Goal: Information Seeking & Learning: Learn about a topic

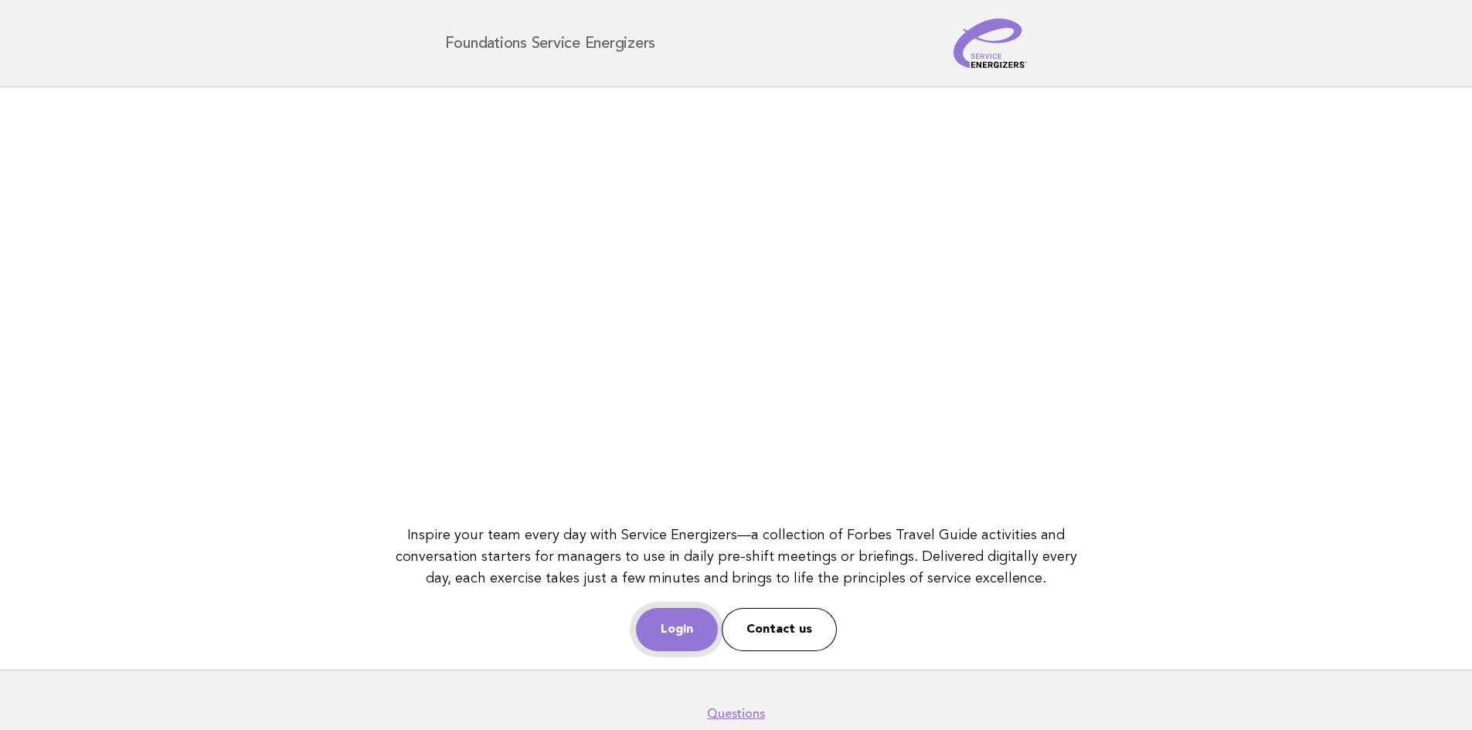
click at [674, 639] on link "Login" at bounding box center [677, 629] width 82 height 43
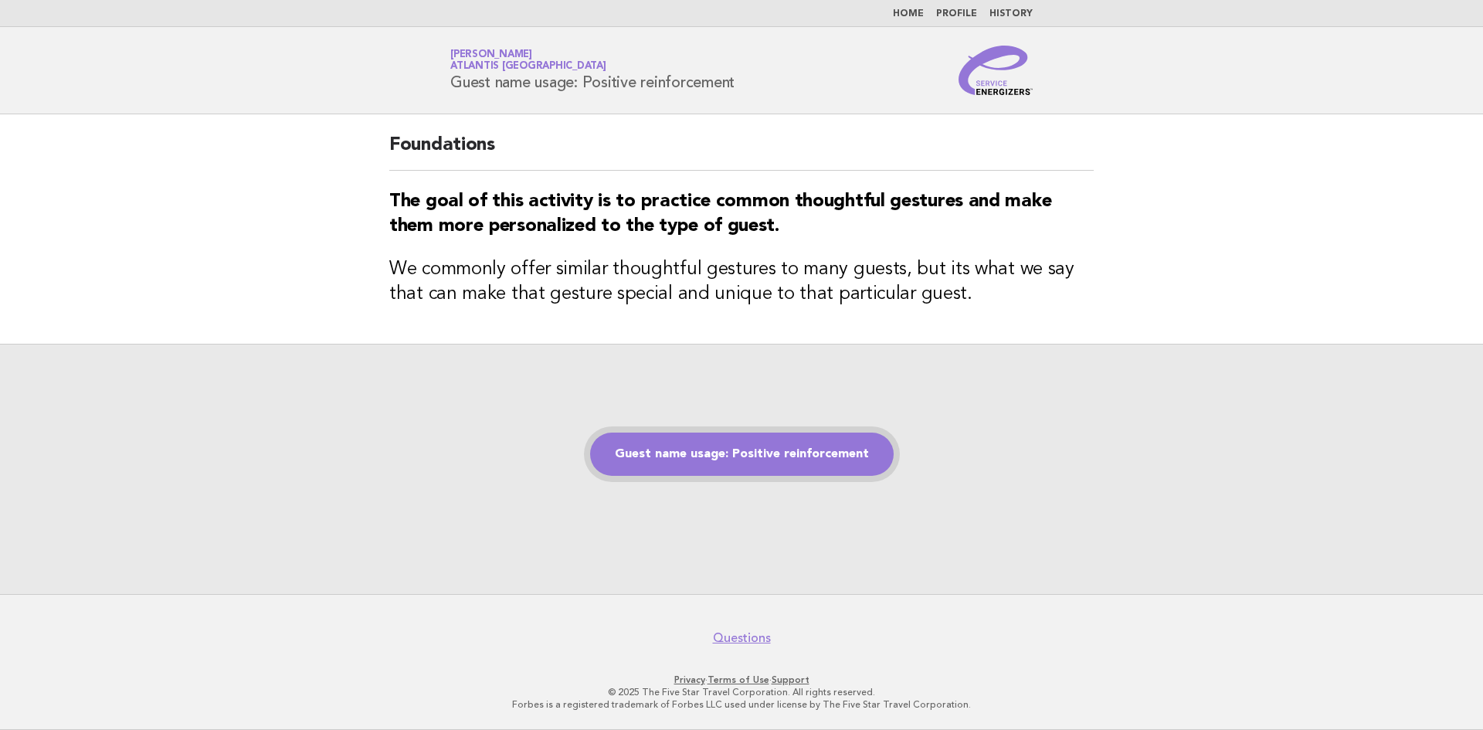
click at [806, 458] on link "Guest name usage: Positive reinforcement" at bounding box center [742, 454] width 304 height 43
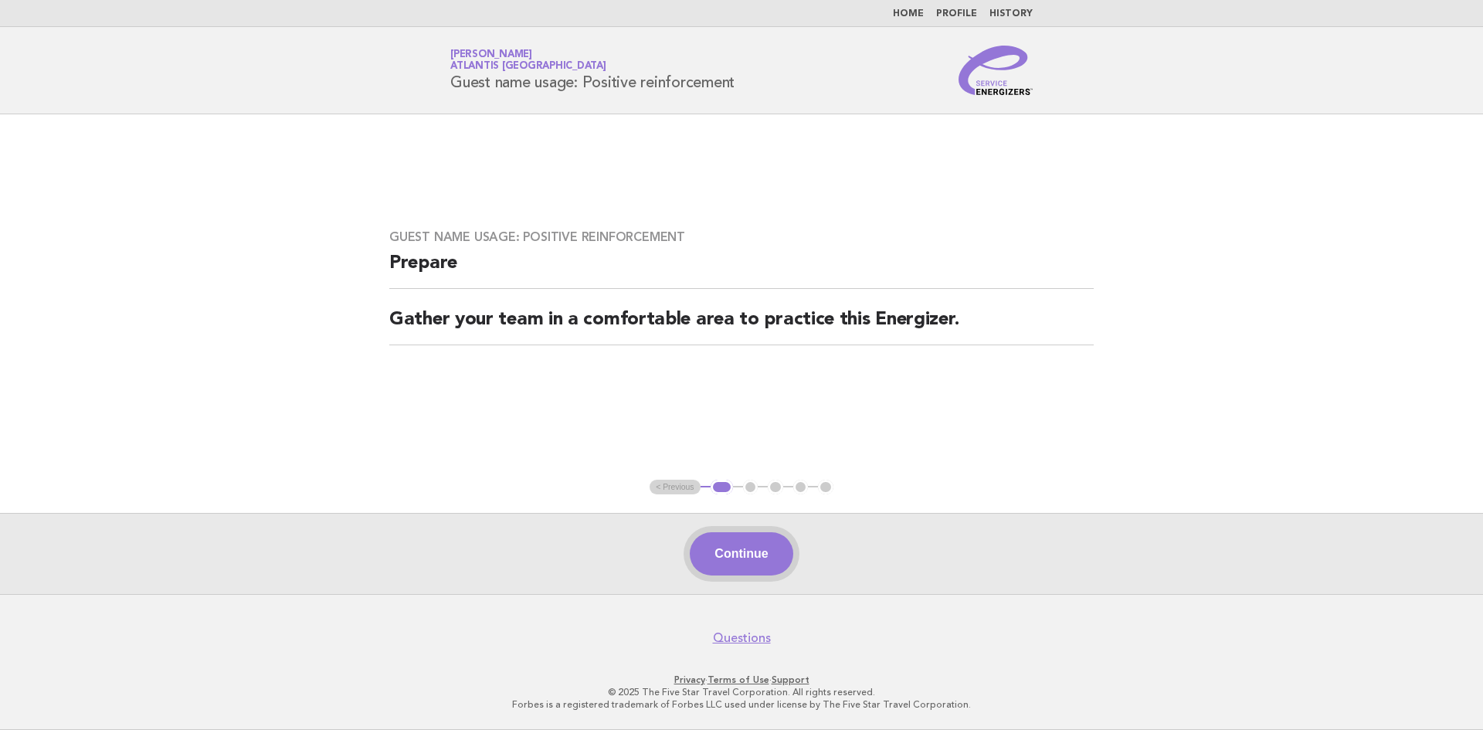
click at [757, 544] on button "Continue" at bounding box center [741, 553] width 103 height 43
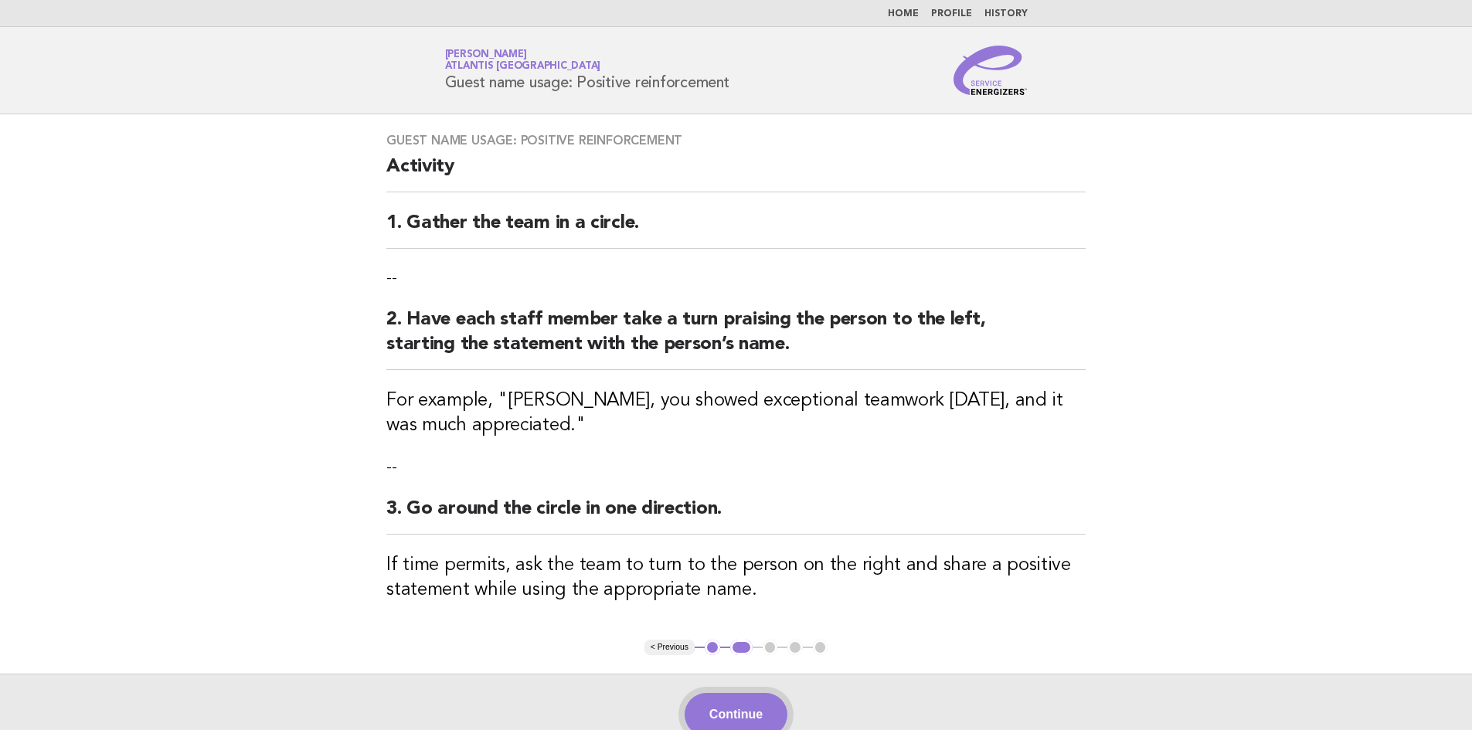
click at [732, 717] on button "Continue" at bounding box center [735, 714] width 103 height 43
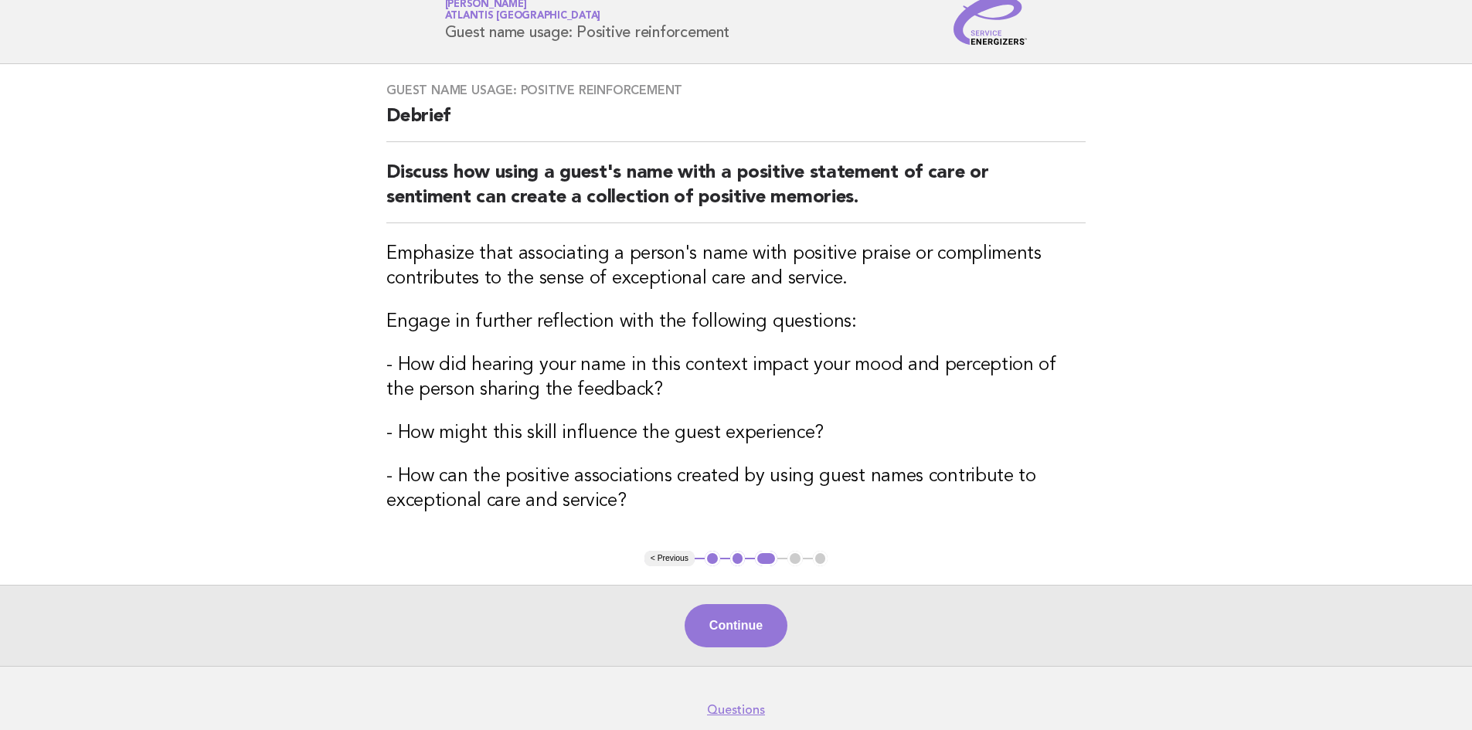
scroll to position [77, 0]
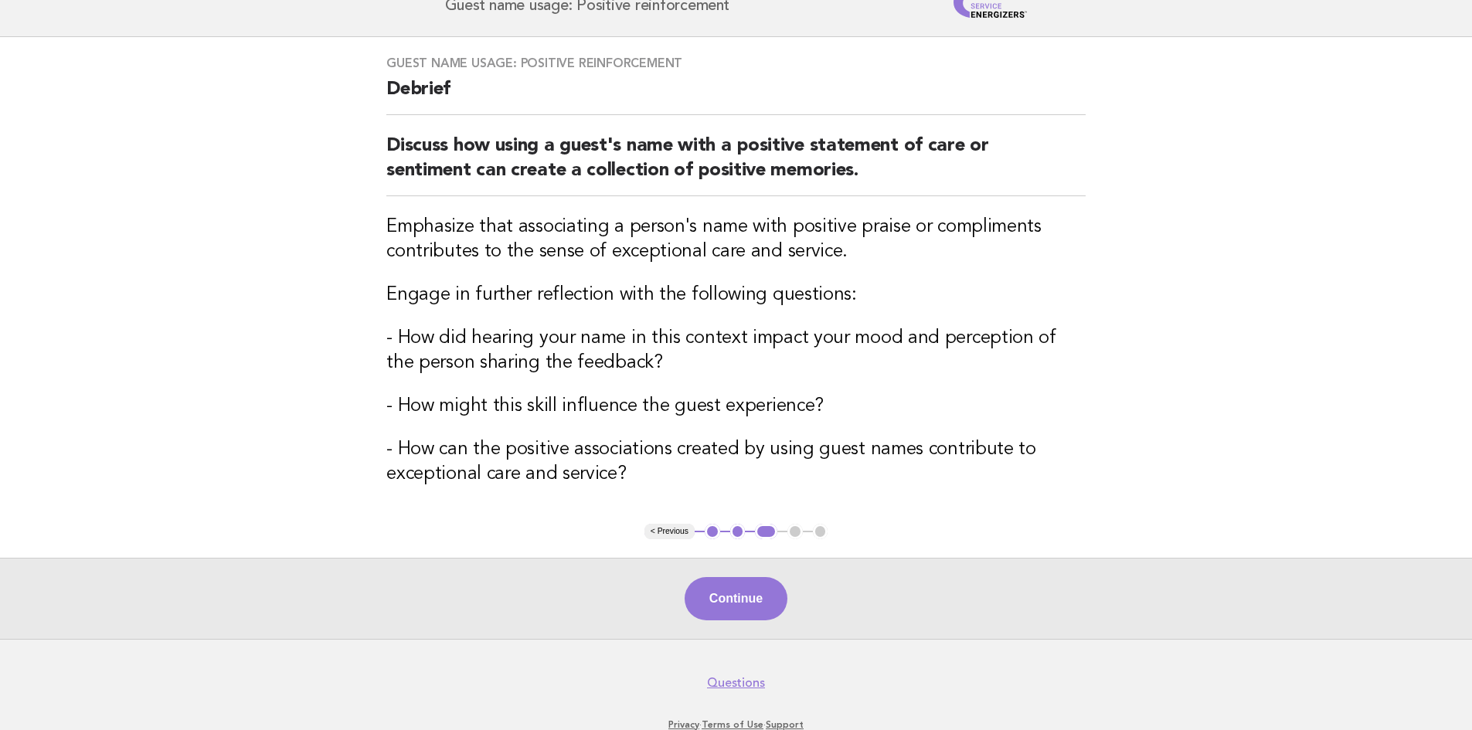
click at [712, 534] on button "1" at bounding box center [712, 531] width 15 height 15
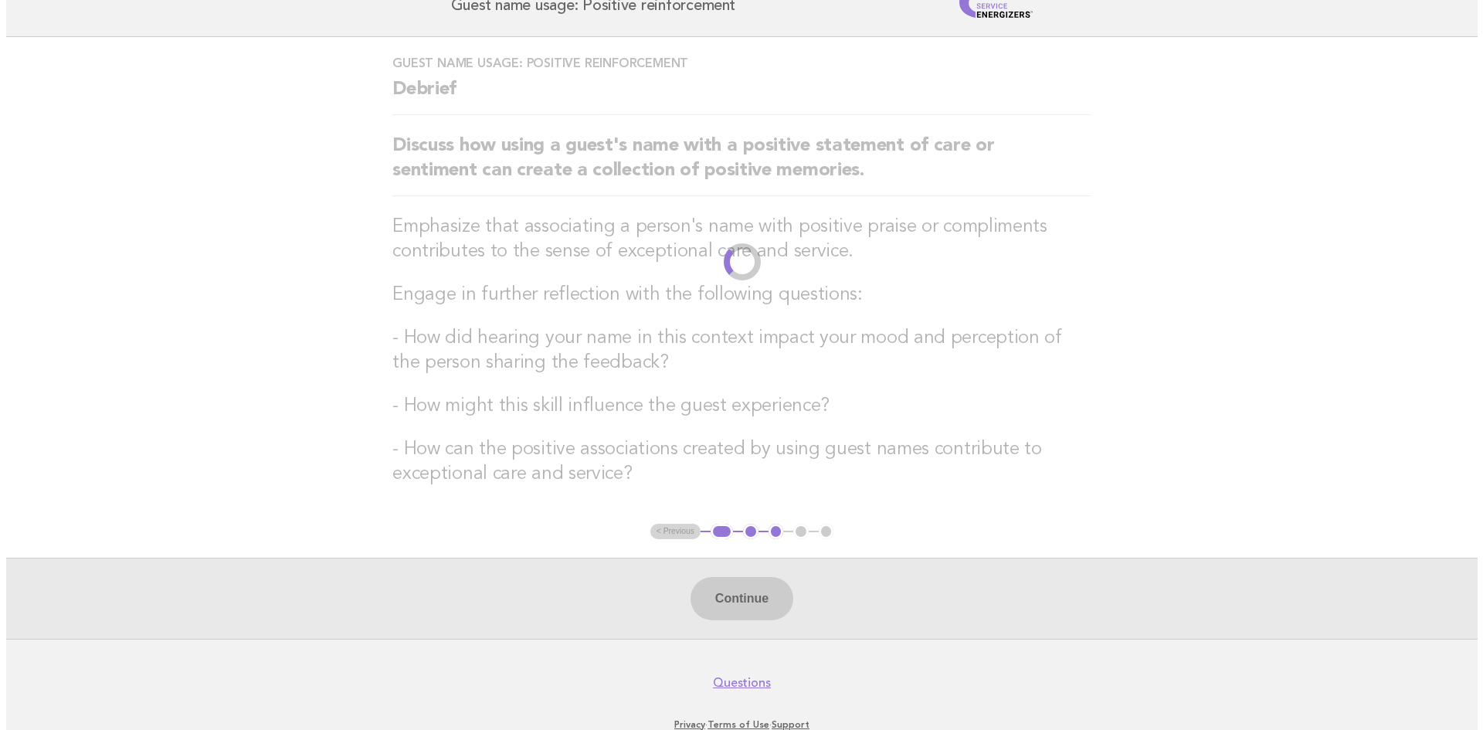
scroll to position [0, 0]
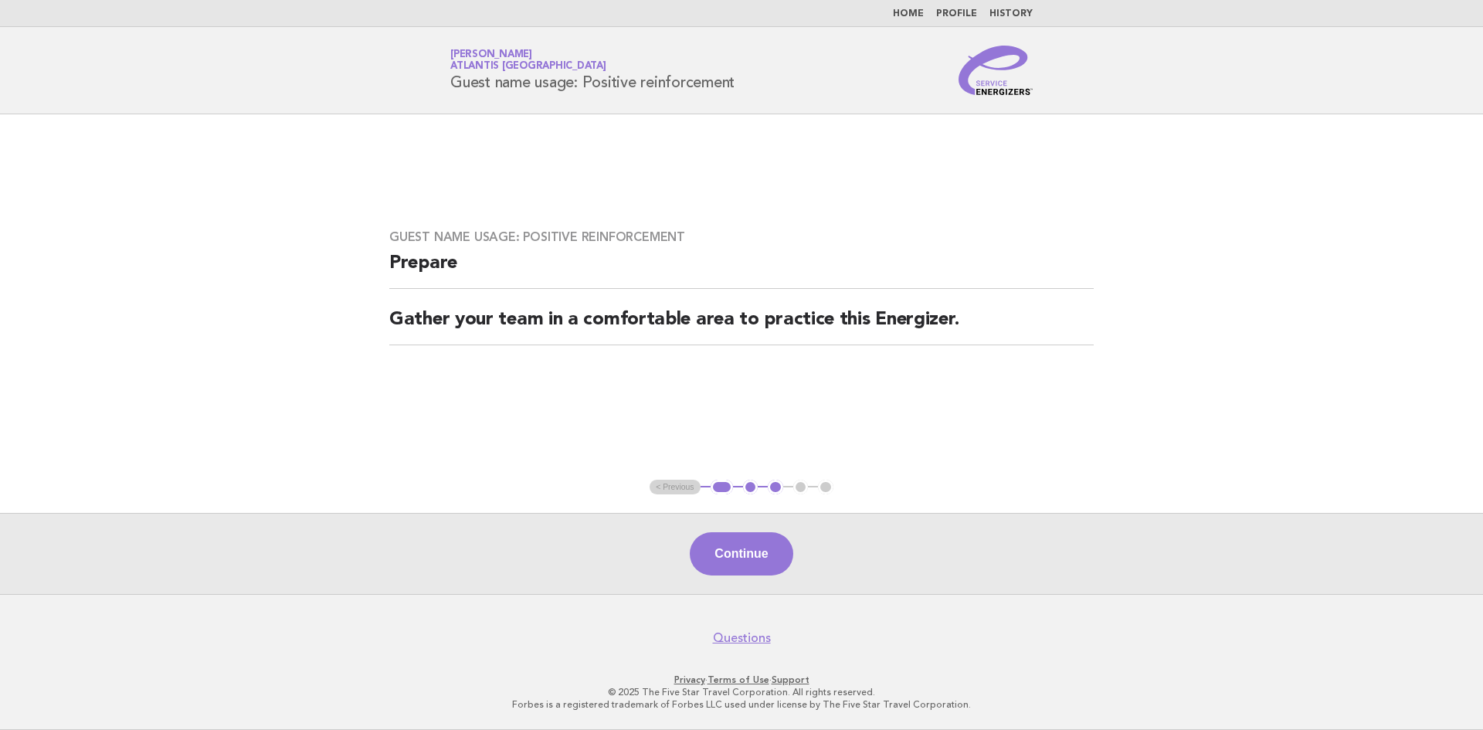
click at [724, 491] on button "1" at bounding box center [722, 487] width 22 height 15
click at [694, 491] on ul "< Previous 1 2 3 4 5" at bounding box center [742, 487] width 184 height 15
click at [993, 77] on img at bounding box center [996, 70] width 74 height 49
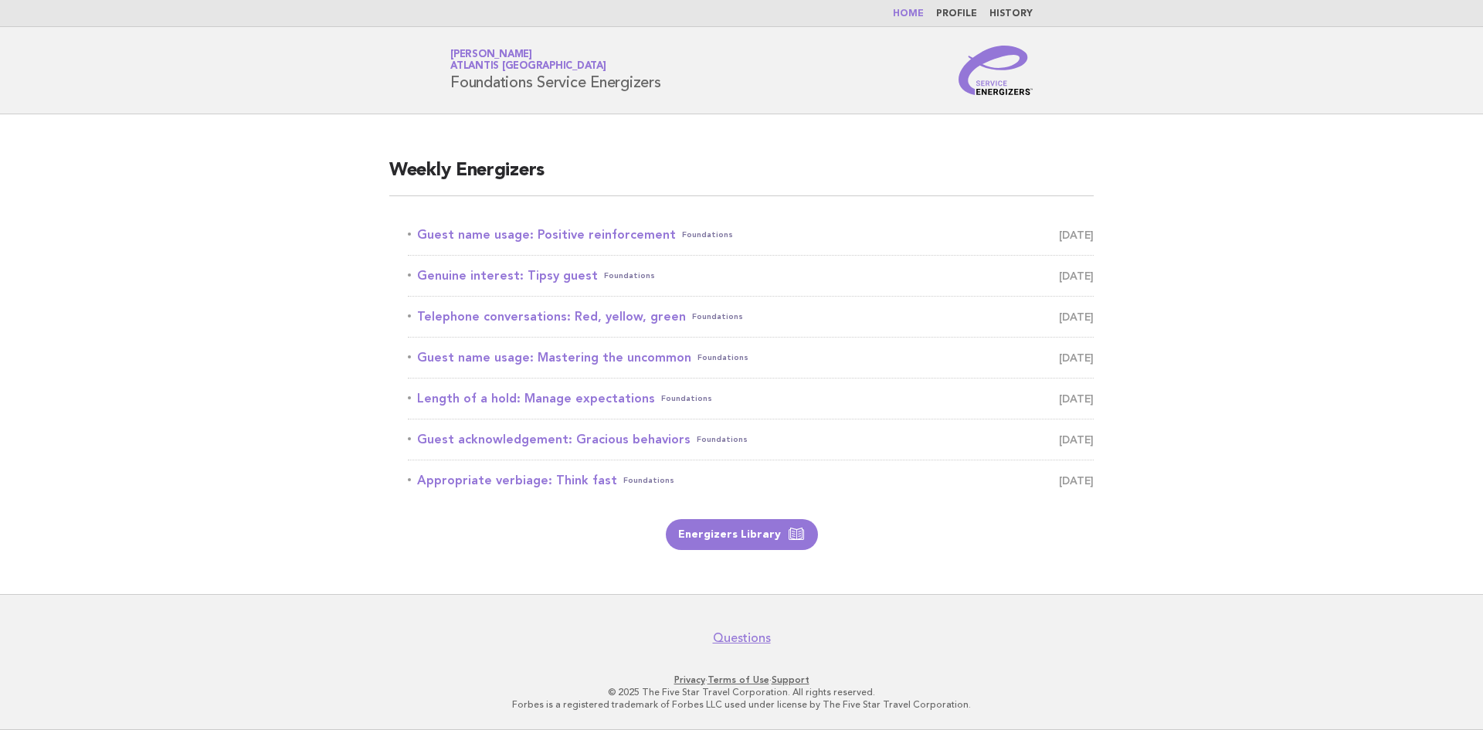
click at [308, 381] on main "Weekly Energizers Guest name usage: Positive reinforcement Foundations Septembe…" at bounding box center [741, 354] width 1483 height 480
click at [586, 243] on link "Guest name usage: Positive reinforcement Foundations September 13" at bounding box center [751, 235] width 686 height 22
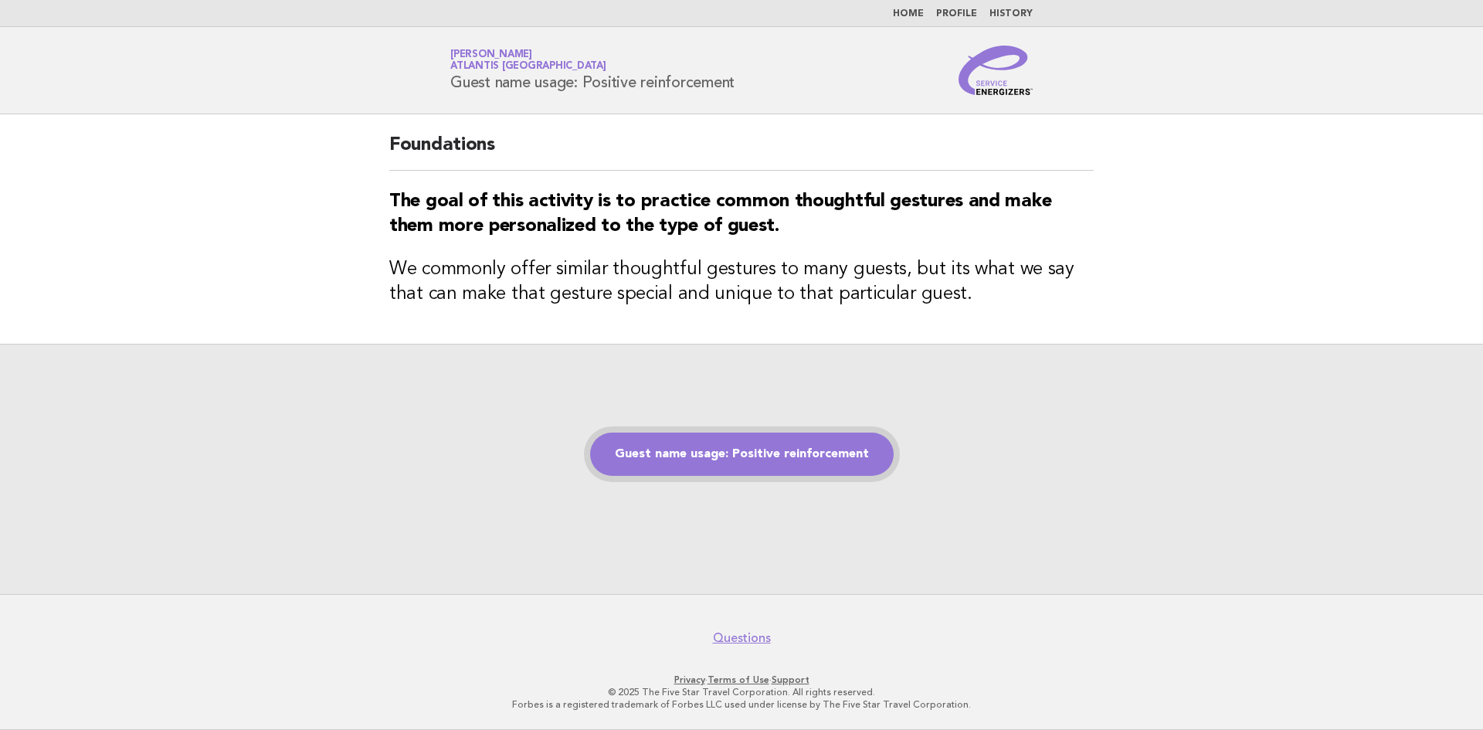
click at [831, 458] on link "Guest name usage: Positive reinforcement" at bounding box center [742, 454] width 304 height 43
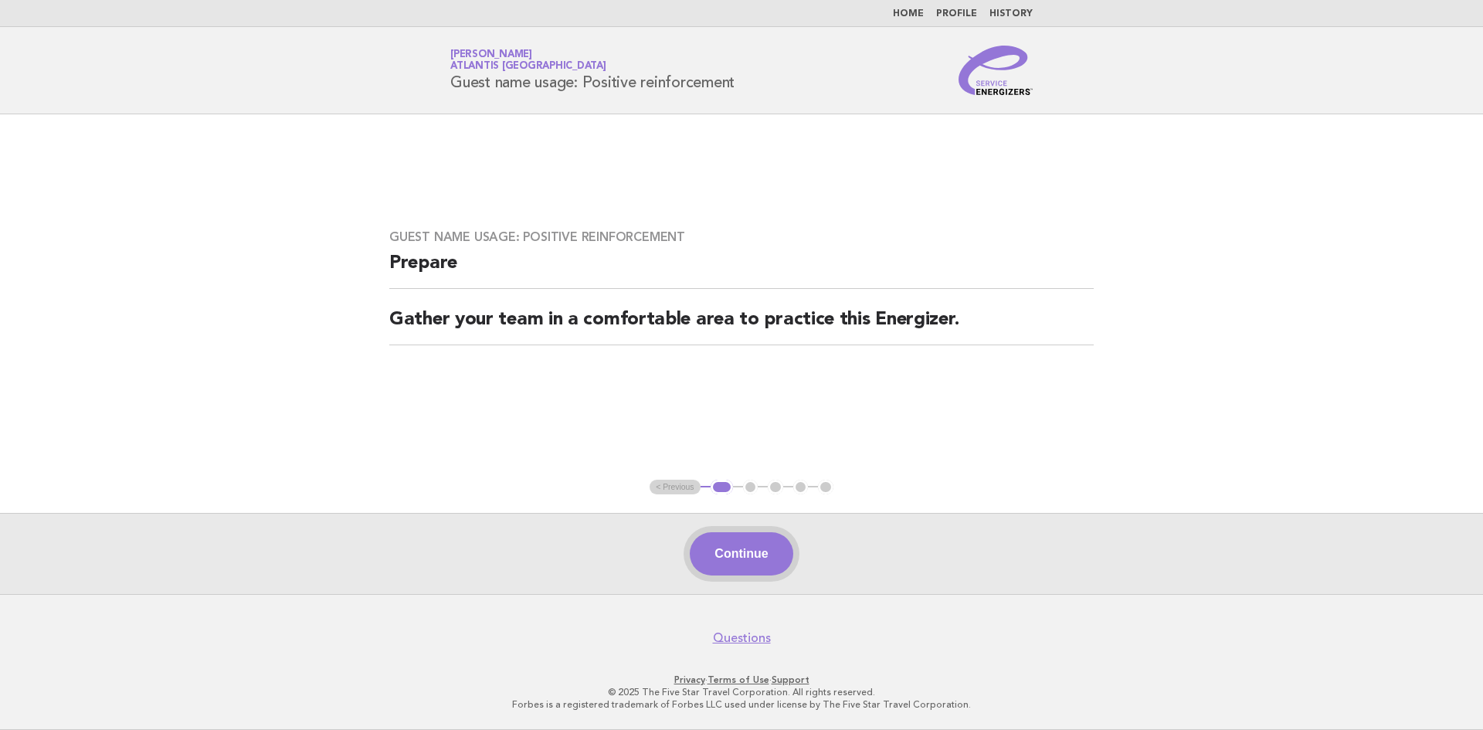
click at [766, 555] on button "Continue" at bounding box center [741, 553] width 103 height 43
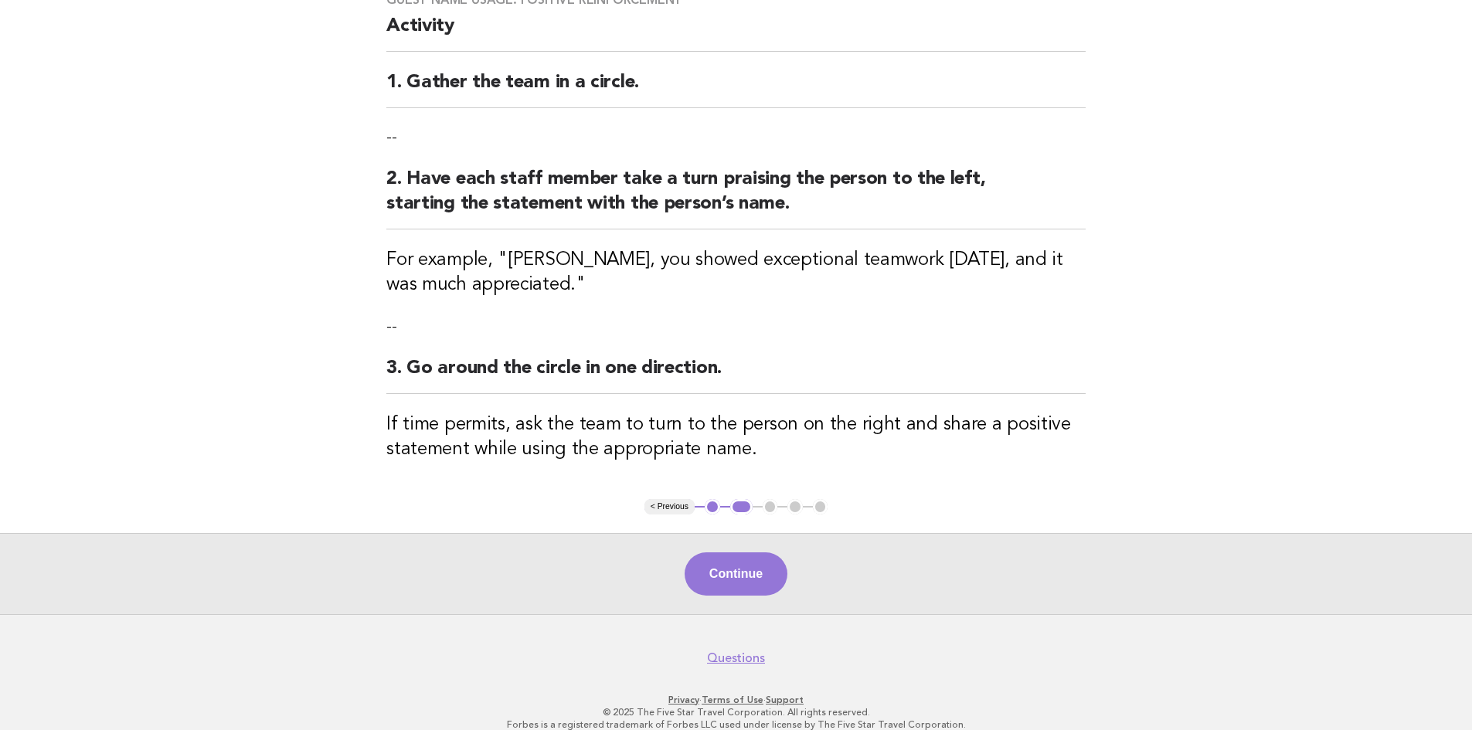
scroll to position [155, 0]
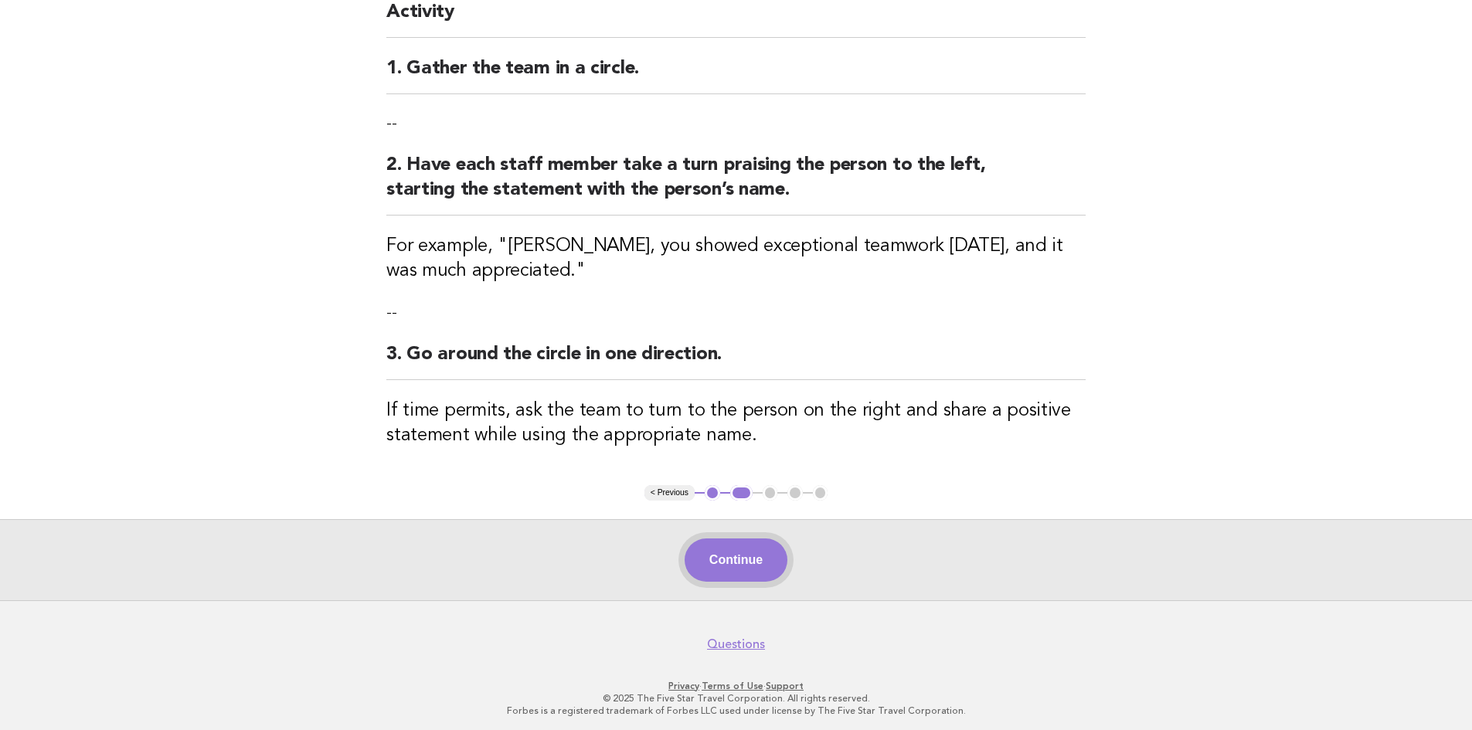
click at [764, 547] on button "Continue" at bounding box center [735, 559] width 103 height 43
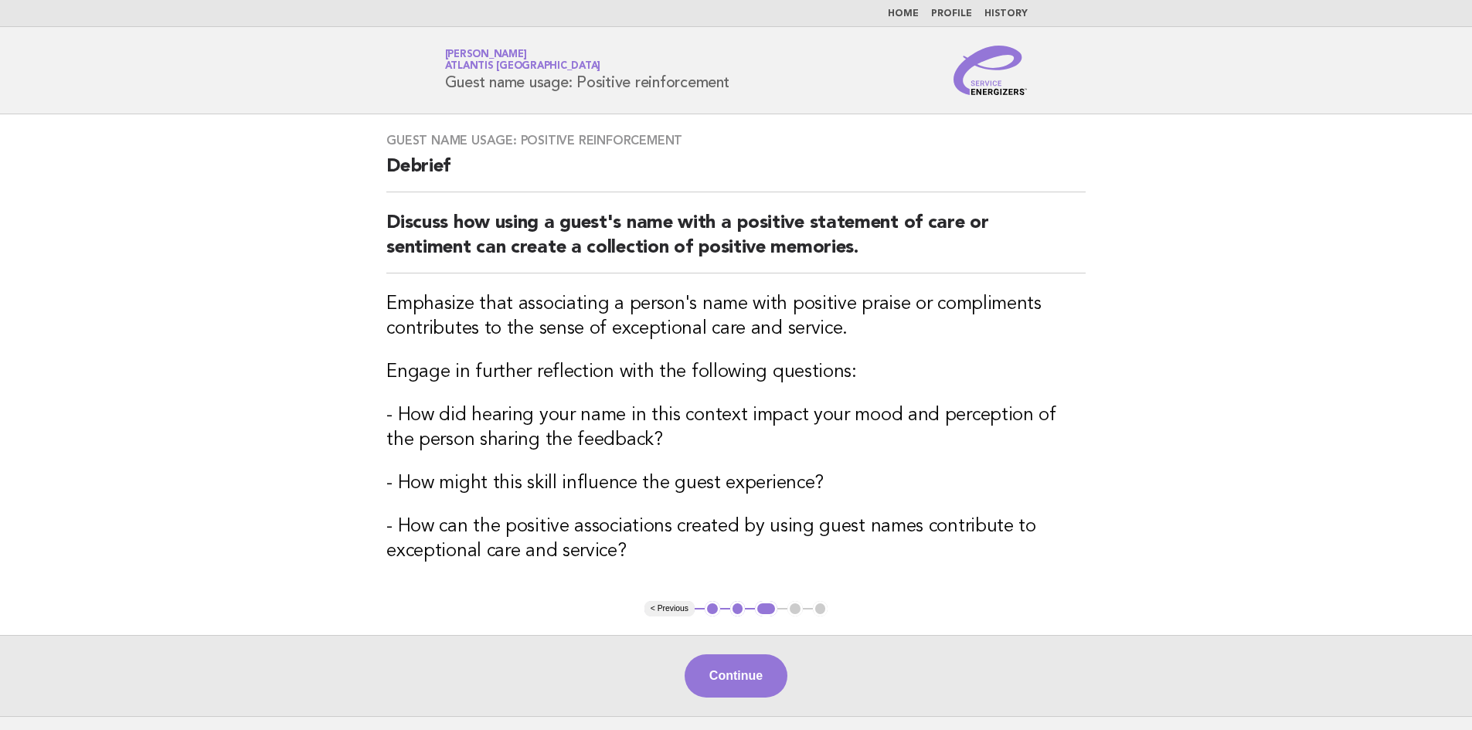
scroll to position [77, 0]
